Goal: Navigation & Orientation: Find specific page/section

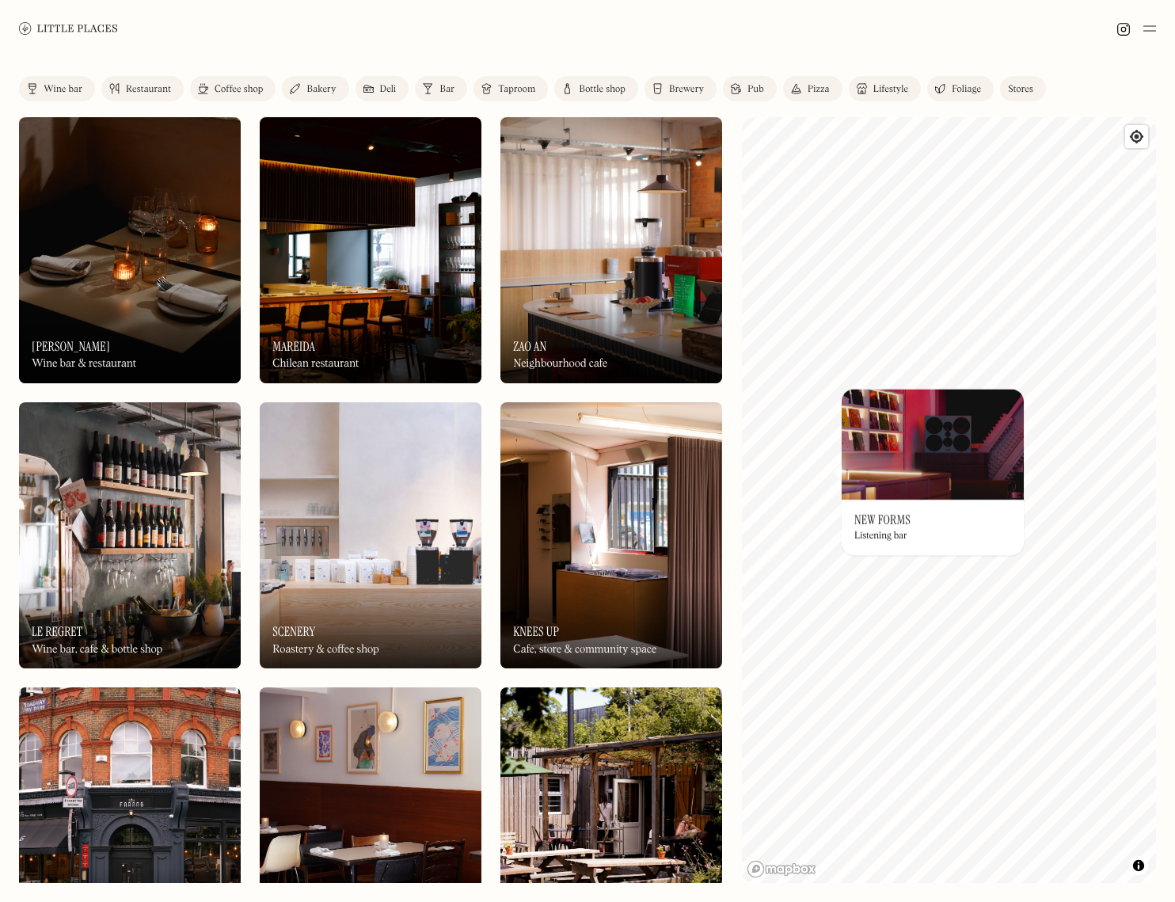
click at [947, 501] on div "© Mapbox © OpenStreetMap Improve this map On Our Radar New Forms Listening bar ×" at bounding box center [949, 500] width 415 height 766
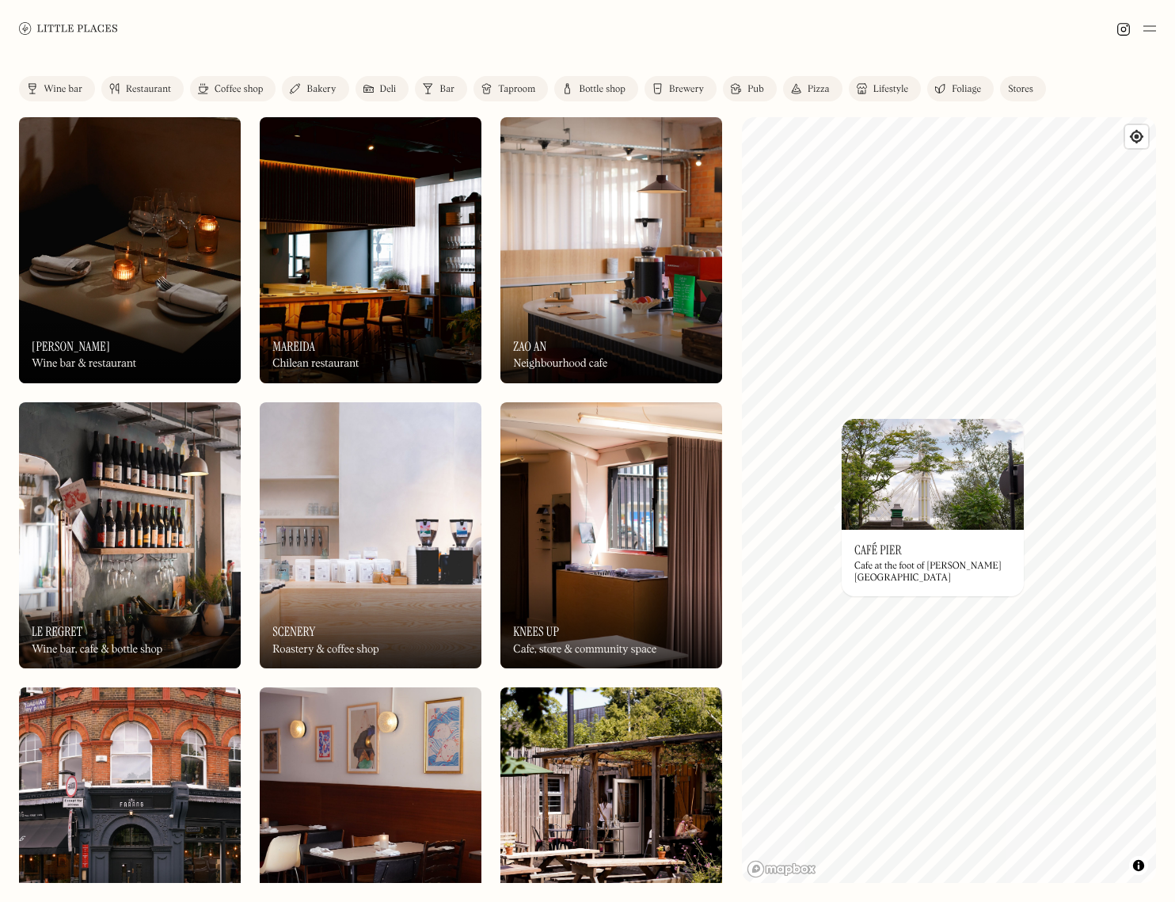
click at [923, 559] on div "On Our Radar Café Pier Cafe at the foot of [PERSON_NAME][GEOGRAPHIC_DATA]" at bounding box center [933, 563] width 182 height 67
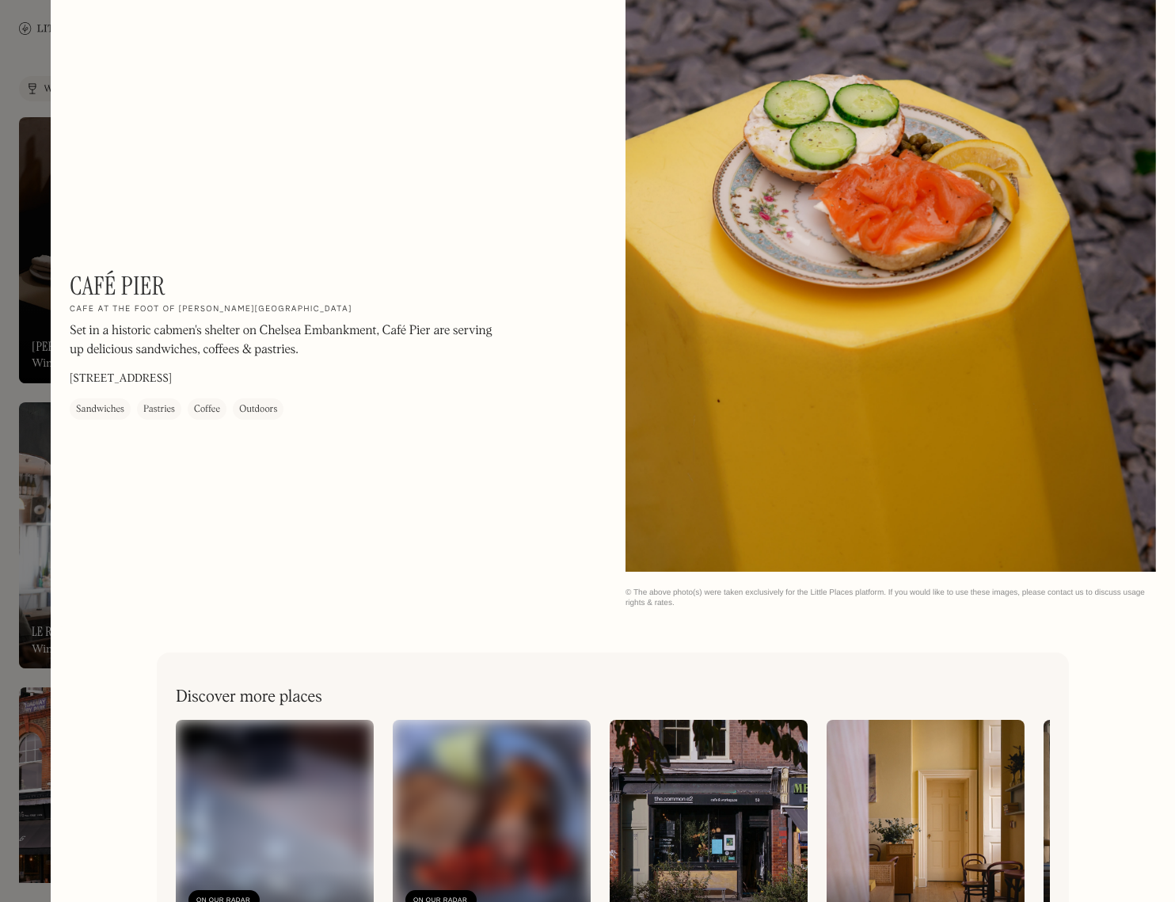
scroll to position [2238, 0]
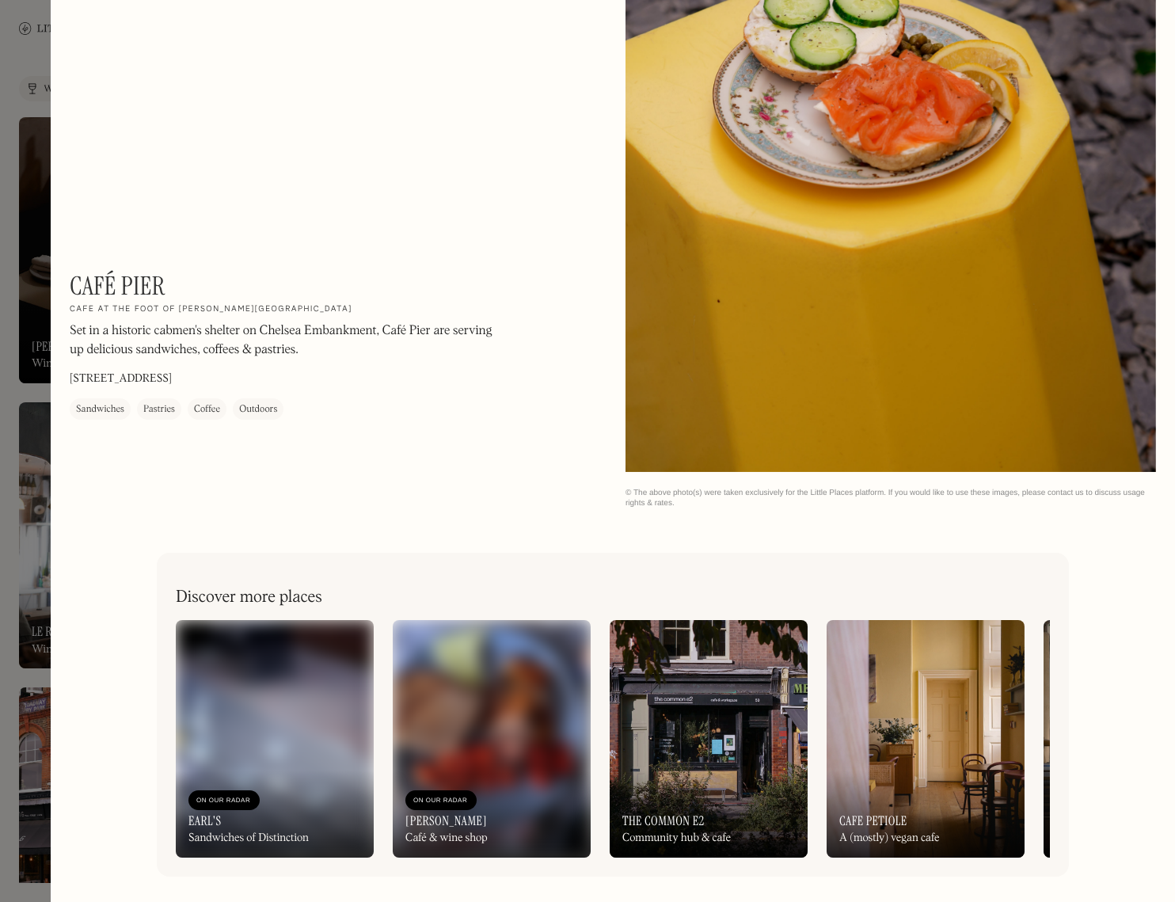
click at [486, 748] on img at bounding box center [492, 739] width 198 height 238
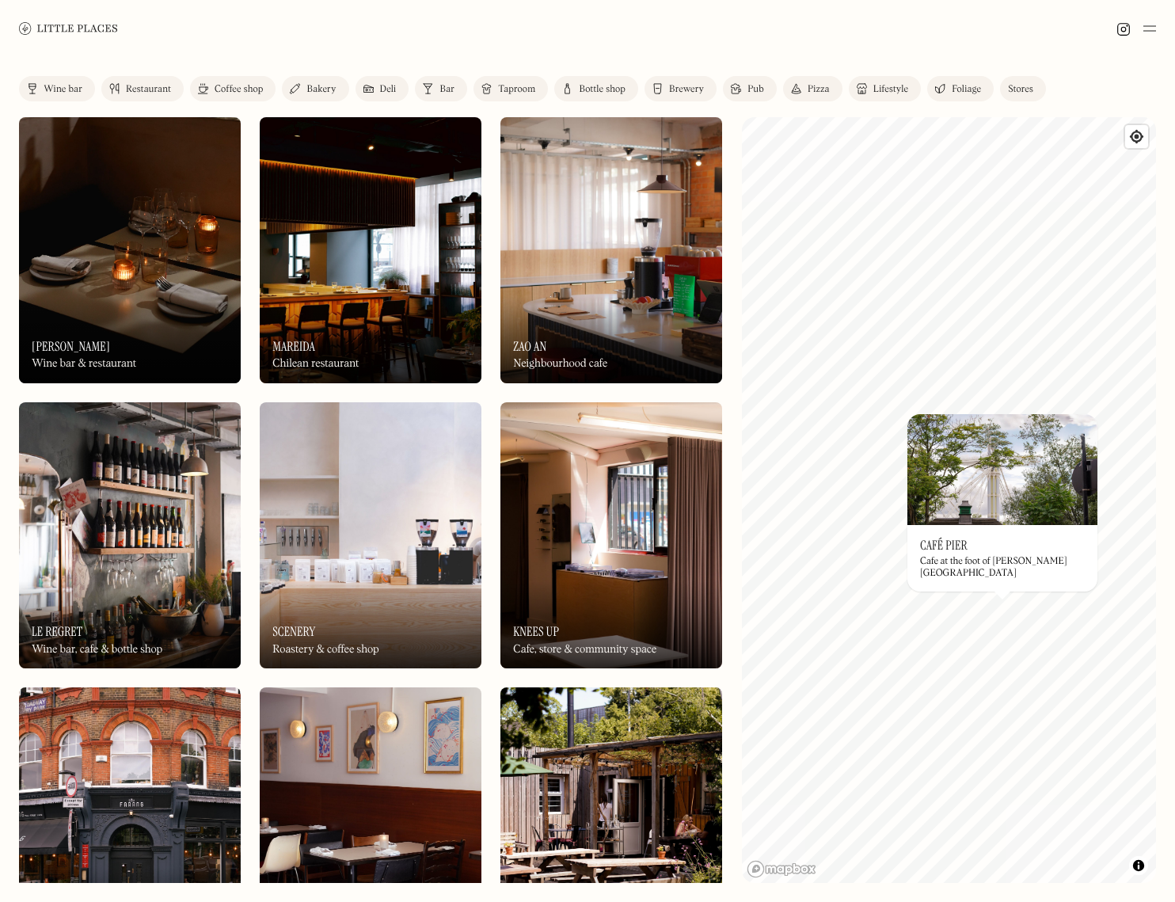
click at [1009, 481] on div "© Mapbox © OpenStreetMap Improve this map On Our Radar Café Pier Cafe at the fo…" at bounding box center [949, 500] width 415 height 766
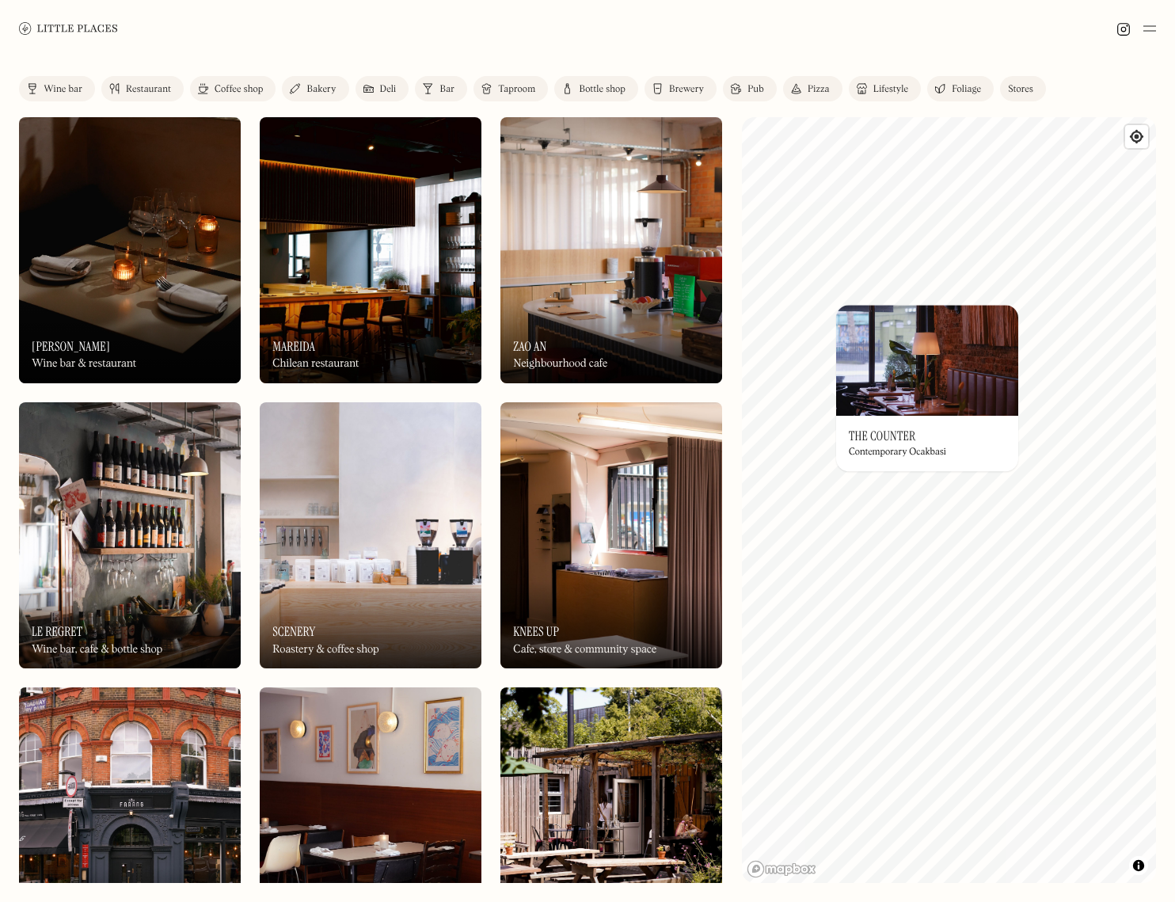
click at [888, 433] on h3 "The Counter" at bounding box center [882, 435] width 67 height 15
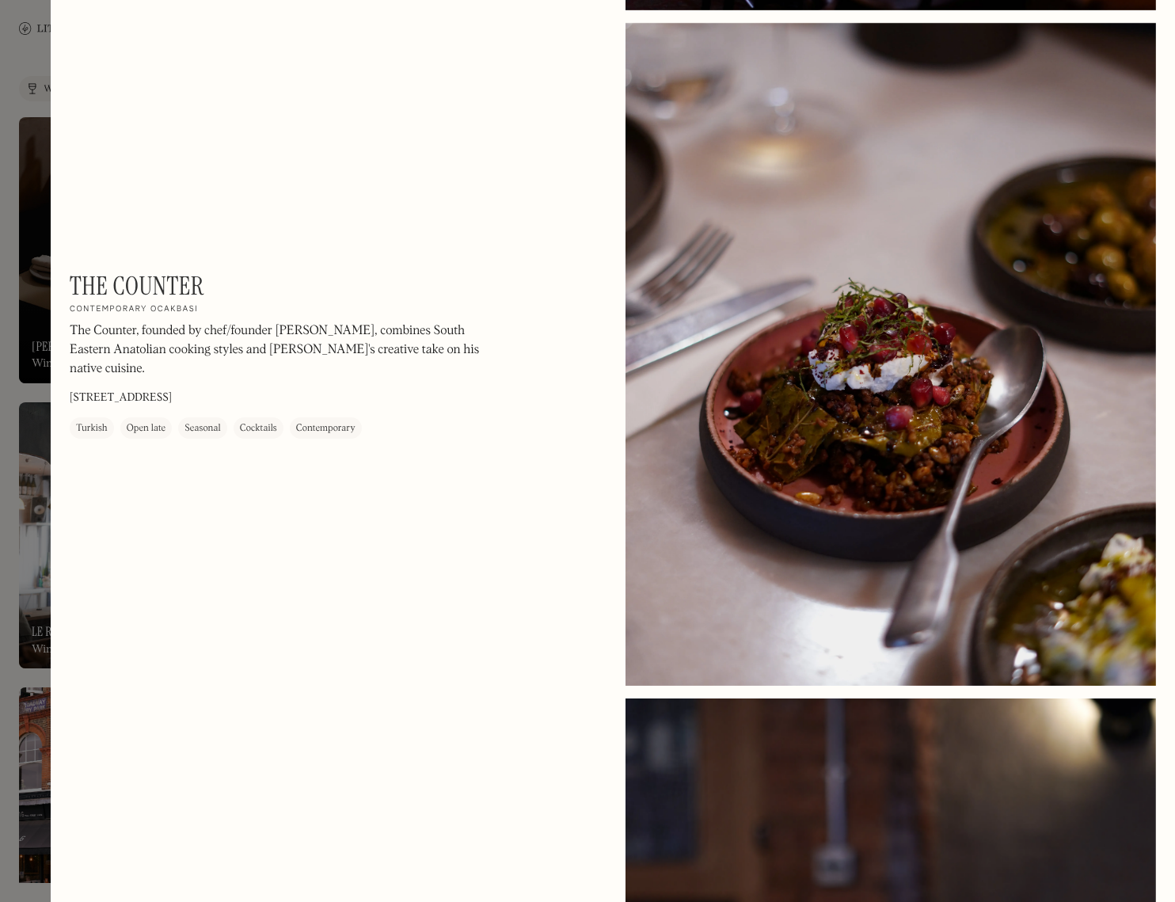
scroll to position [713, 0]
